Goal: Task Accomplishment & Management: Manage account settings

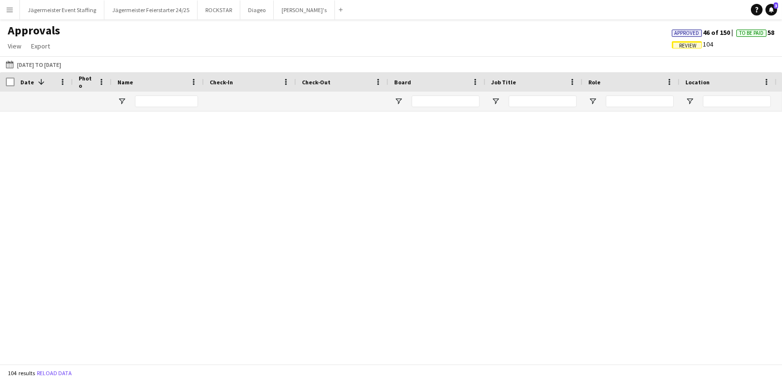
scroll to position [1491, 0]
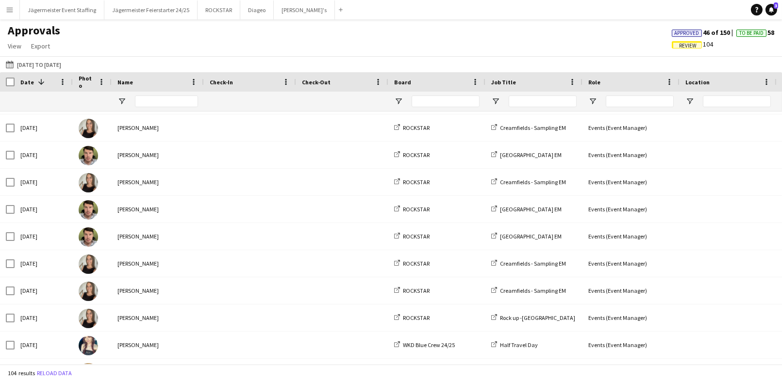
click at [11, 10] on app-icon "Menu" at bounding box center [10, 10] width 8 height 8
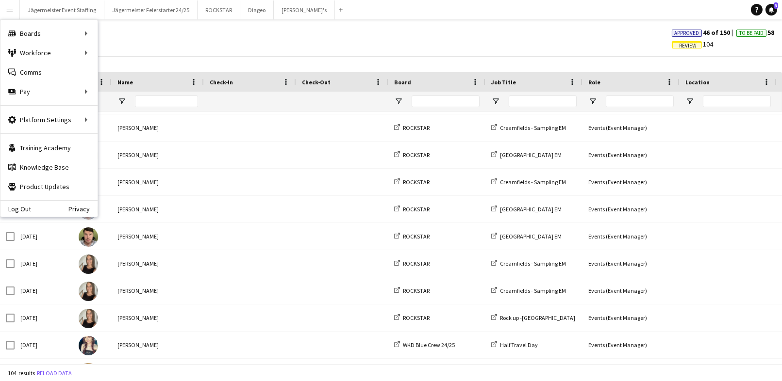
click at [679, 45] on span "Review" at bounding box center [687, 46] width 17 height 6
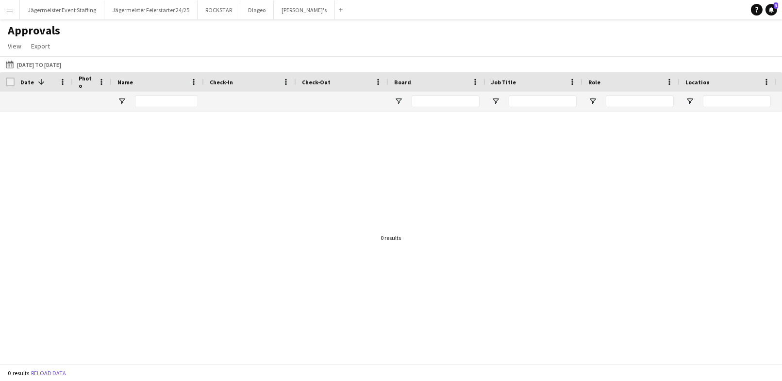
scroll to position [0, 0]
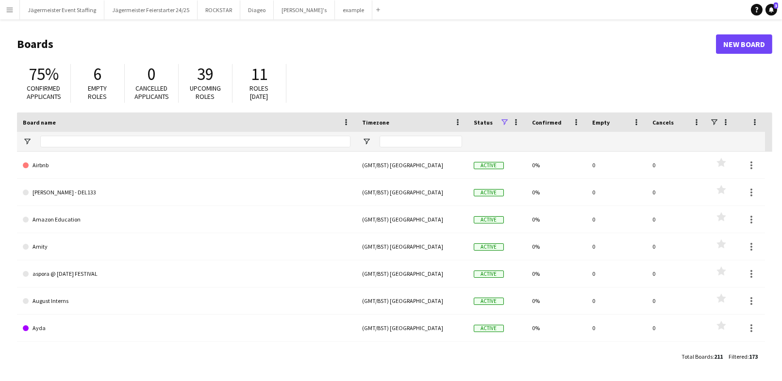
click at [4, 18] on button "Menu" at bounding box center [9, 9] width 19 height 19
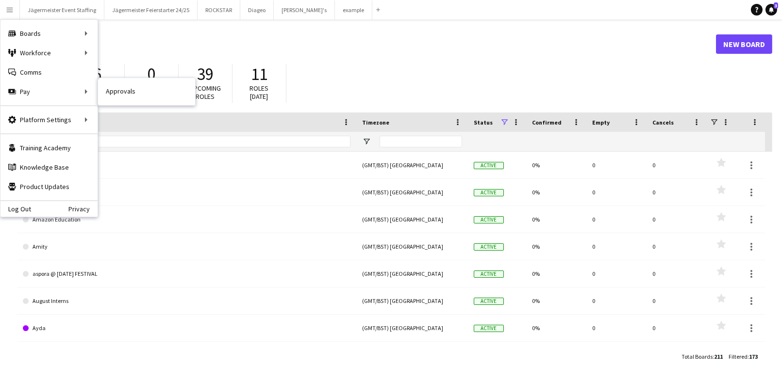
click at [125, 102] on nav "Approvals" at bounding box center [146, 91] width 97 height 27
click at [128, 86] on link "Approvals" at bounding box center [146, 91] width 97 height 19
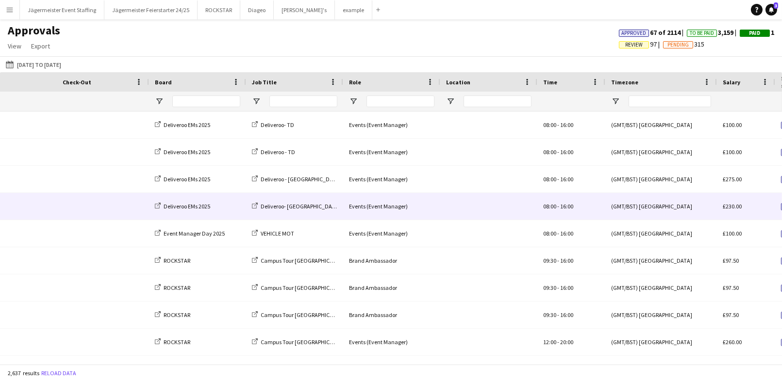
scroll to position [0, 510]
